Goal: Transaction & Acquisition: Purchase product/service

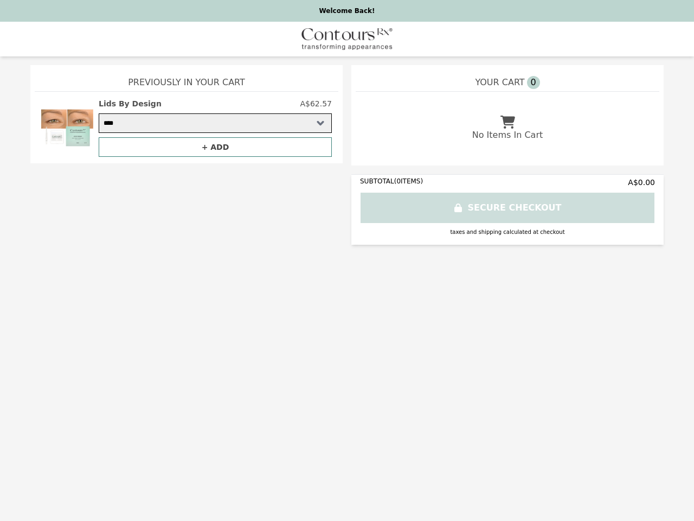
select select "**********"
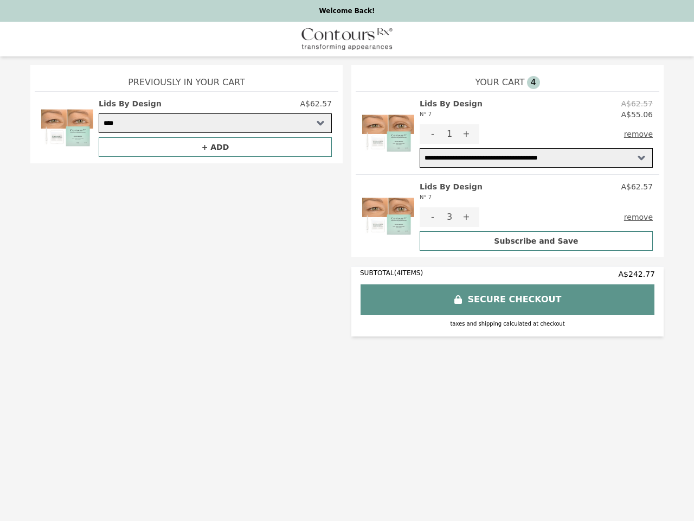
click at [388, 133] on img at bounding box center [388, 132] width 52 height 69
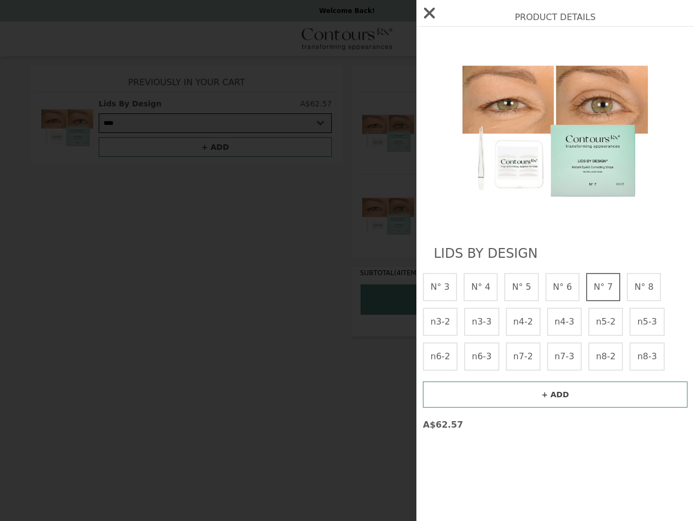
click at [536, 109] on div "Product Details Lids By Design N° 3 N° 4 N° 5 N° 6 N° 7 N° 8 n3-2 n3-3 n4-2 n4-…" at bounding box center [347, 260] width 694 height 521
click at [433, 134] on div at bounding box center [555, 129] width 265 height 185
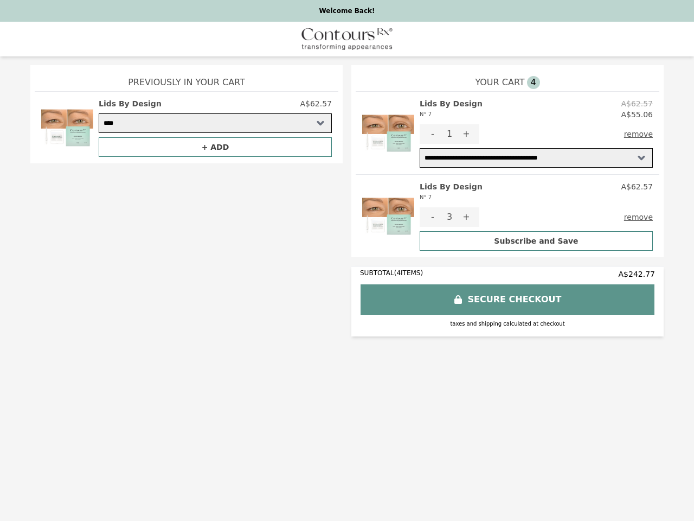
click at [641, 134] on button "remove" at bounding box center [638, 134] width 29 height 20
click at [388, 216] on img at bounding box center [388, 215] width 52 height 69
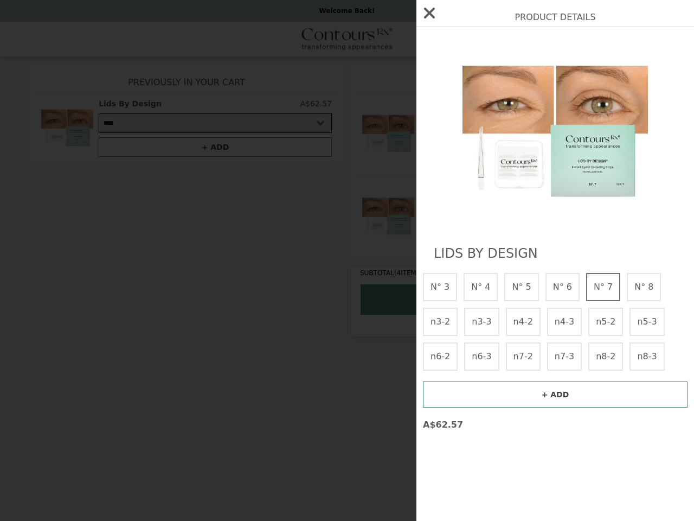
click at [433, 217] on div at bounding box center [555, 129] width 265 height 185
click at [466, 217] on div "Product Details Lids By Design N° 3 N° 4 N° 5 N° 6 N° 7 N° 8 n3-2 n3-3 n4-2 n4-…" at bounding box center [347, 260] width 694 height 521
click at [641, 217] on img at bounding box center [555, 129] width 198 height 185
